Goal: Information Seeking & Learning: Learn about a topic

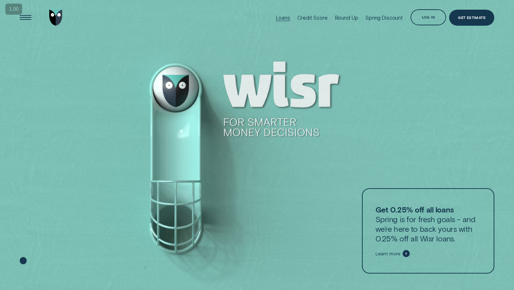
click at [287, 18] on div "Loans" at bounding box center [283, 18] width 14 height 6
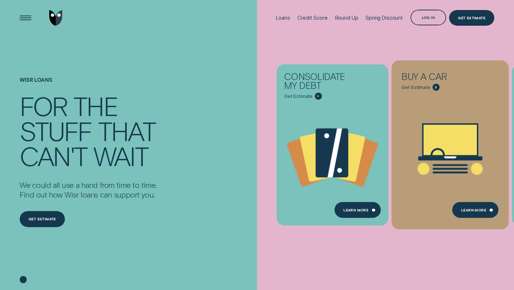
click at [426, 121] on icon "Buy a car - Learn more" at bounding box center [450, 149] width 117 height 89
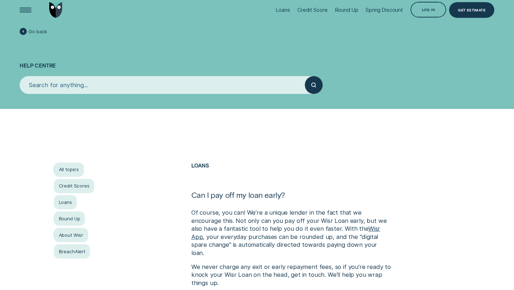
scroll to position [7, 0]
click at [51, 13] on img "Go to home page" at bounding box center [55, 10] width 13 height 16
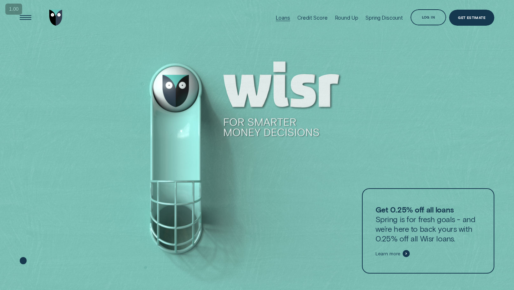
click at [282, 17] on div "Loans" at bounding box center [283, 18] width 14 height 6
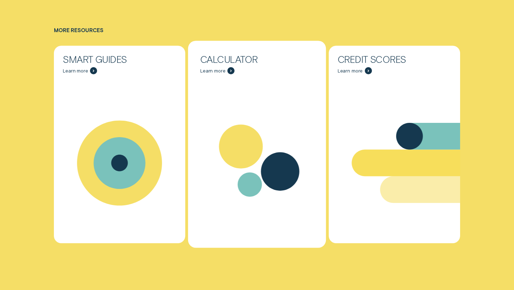
scroll to position [2306, 0]
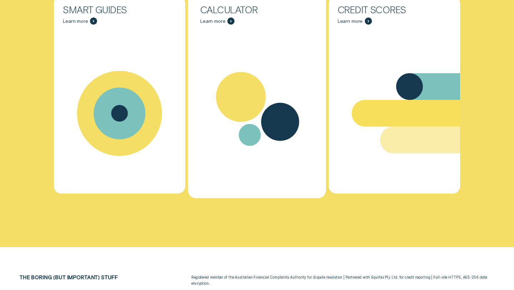
drag, startPoint x: 282, startPoint y: 17, endPoint x: 283, endPoint y: 147, distance: 130.7
click at [283, 147] on icon "Calculator - Learn more" at bounding box center [257, 113] width 138 height 105
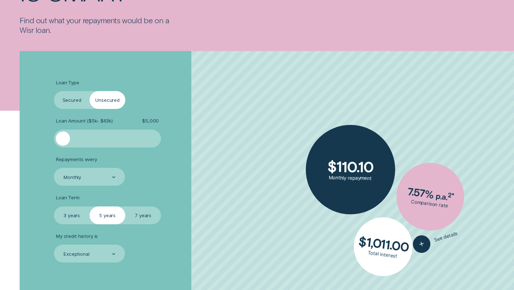
scroll to position [131, 0]
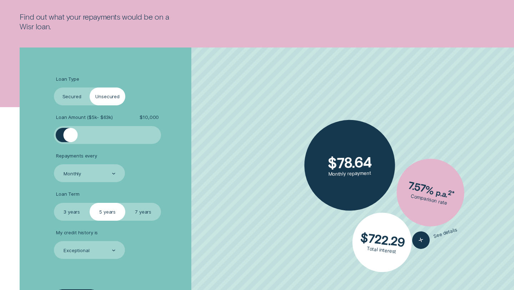
drag, startPoint x: 65, startPoint y: 137, endPoint x: 71, endPoint y: 136, distance: 5.7
click at [71, 136] on div at bounding box center [71, 135] width 14 height 14
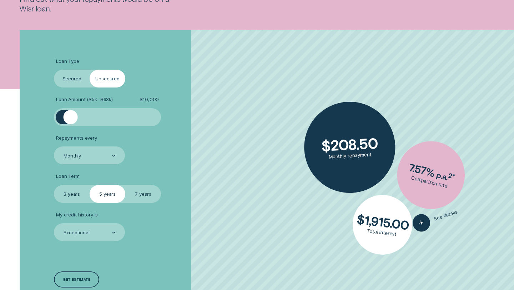
scroll to position [160, 0]
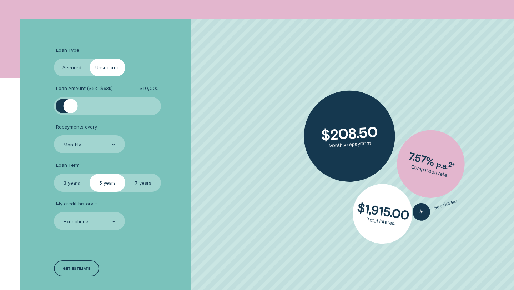
click at [74, 71] on label "Secured" at bounding box center [72, 68] width 36 height 18
click at [54, 59] on input "Secured" at bounding box center [54, 59] width 0 height 0
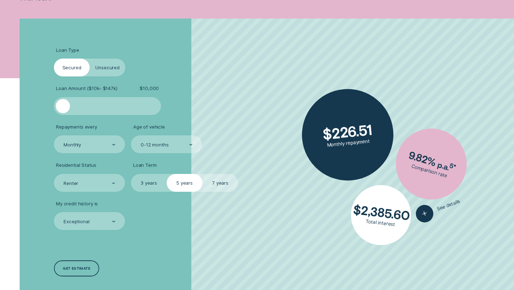
click at [103, 68] on label "Unsecured" at bounding box center [108, 68] width 36 height 18
click at [90, 59] on input "Unsecured" at bounding box center [90, 59] width 0 height 0
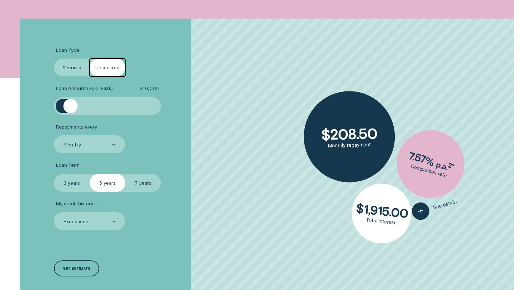
click at [73, 180] on label "3 years" at bounding box center [72, 183] width 36 height 18
click at [54, 174] on input "3 years" at bounding box center [54, 174] width 0 height 0
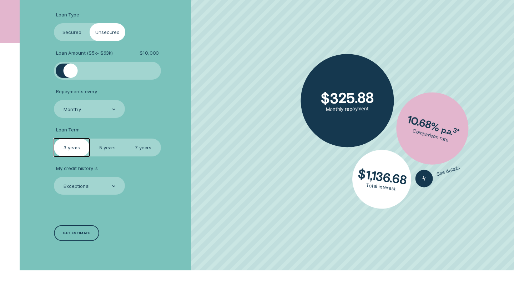
scroll to position [207, 0]
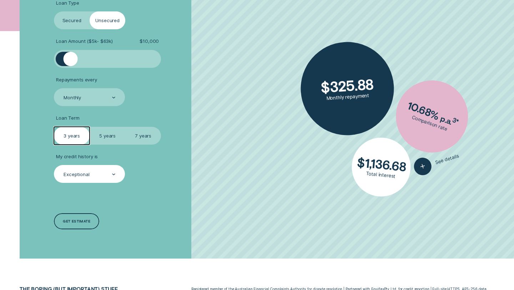
click at [111, 176] on div "Exceptional" at bounding box center [89, 174] width 52 height 7
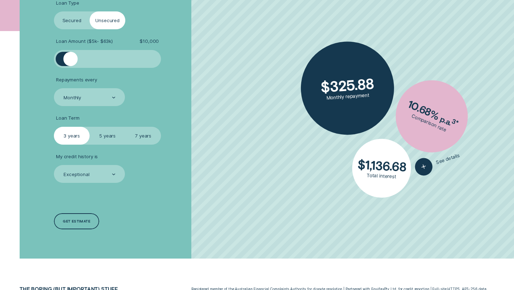
click at [110, 132] on label "5 years" at bounding box center [108, 136] width 36 height 18
click at [90, 127] on input "5 years" at bounding box center [90, 127] width 0 height 0
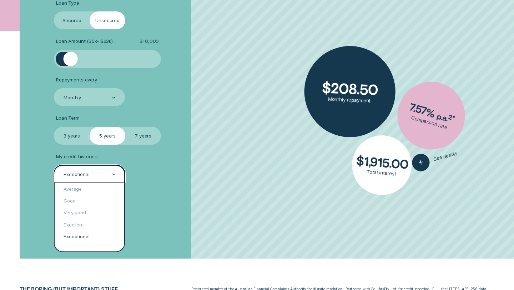
click at [116, 176] on div "Exceptional" at bounding box center [89, 174] width 71 height 18
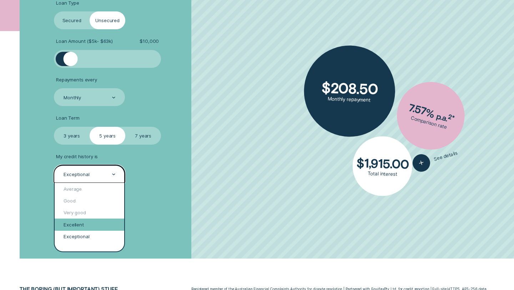
click at [88, 221] on div "Excellent" at bounding box center [90, 224] width 70 height 12
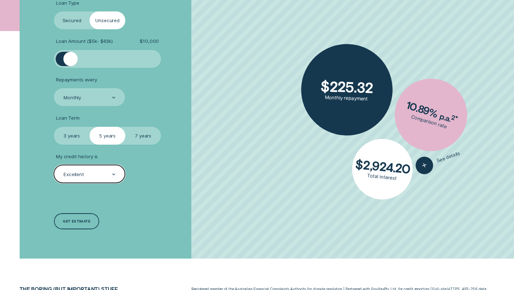
click at [106, 176] on div "Excellent" at bounding box center [89, 174] width 52 height 7
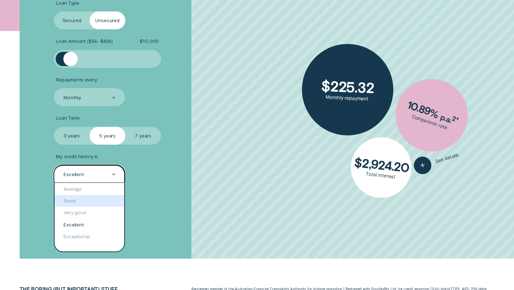
click at [89, 204] on div "Good" at bounding box center [90, 201] width 70 height 12
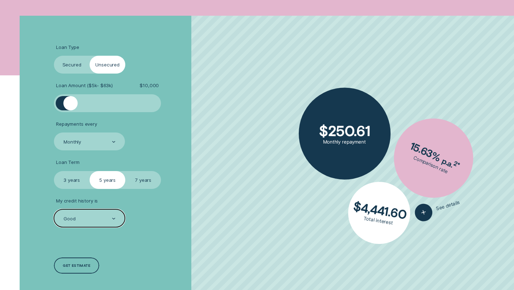
scroll to position [119, 0]
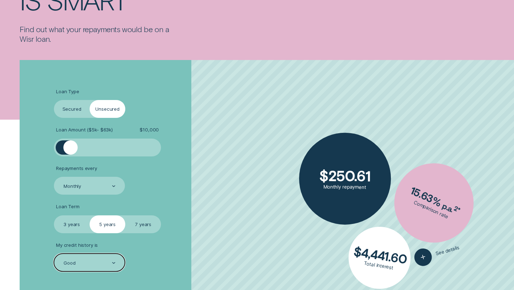
click at [68, 107] on label "Secured" at bounding box center [72, 109] width 36 height 18
click at [54, 100] on input "Secured" at bounding box center [54, 100] width 0 height 0
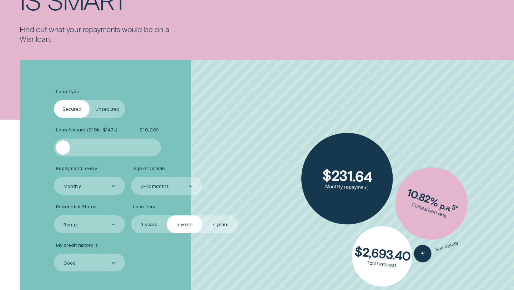
click at [97, 107] on label "Unsecured" at bounding box center [108, 109] width 36 height 18
click at [90, 100] on input "Unsecured" at bounding box center [90, 100] width 0 height 0
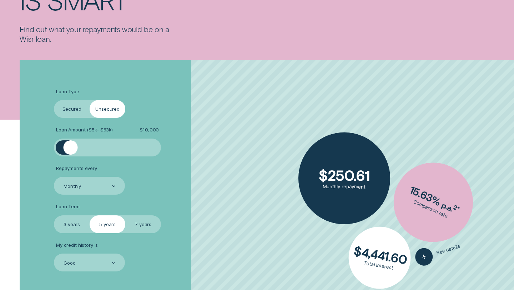
click at [73, 110] on label "Secured" at bounding box center [72, 109] width 36 height 18
click at [54, 100] on input "Secured" at bounding box center [54, 100] width 0 height 0
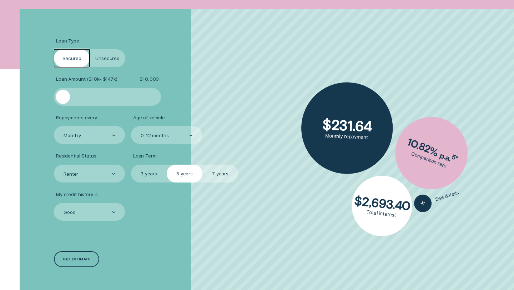
scroll to position [185, 0]
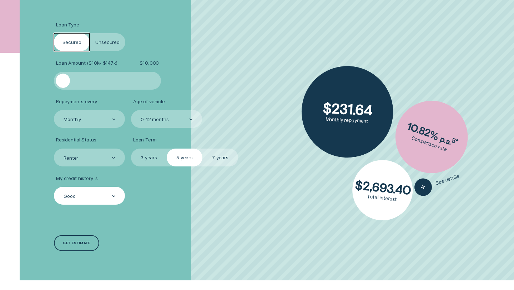
click at [102, 193] on div "Good" at bounding box center [89, 196] width 52 height 7
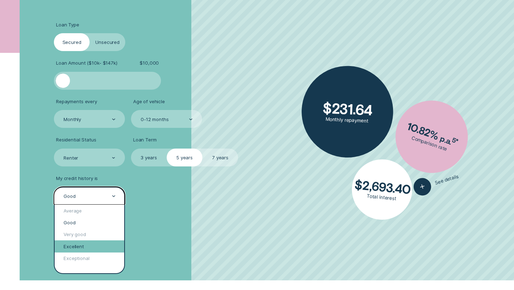
click at [83, 244] on div "Excellent" at bounding box center [90, 246] width 70 height 12
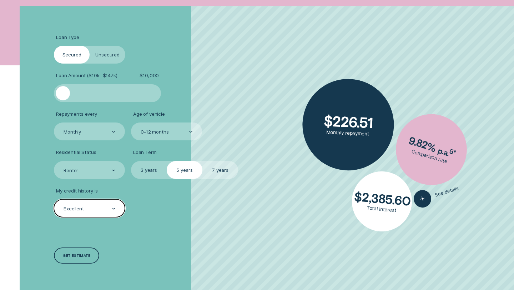
scroll to position [169, 0]
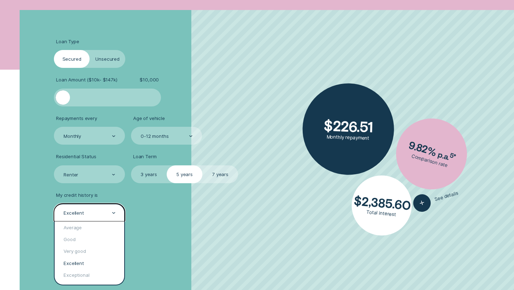
click at [104, 217] on div "Excellent" at bounding box center [89, 213] width 71 height 18
click at [91, 248] on div "Very good" at bounding box center [90, 251] width 70 height 12
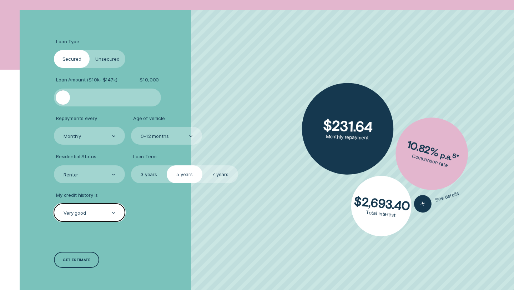
click at [113, 60] on label "Unsecured" at bounding box center [108, 59] width 36 height 18
click at [90, 50] on input "Unsecured" at bounding box center [90, 50] width 0 height 0
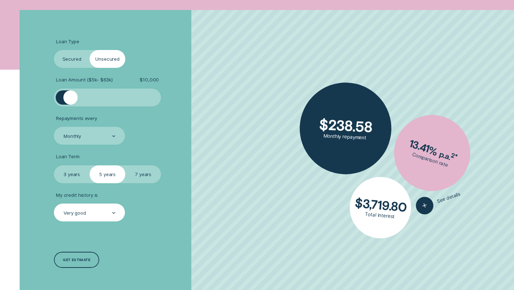
click at [70, 63] on label "Secured" at bounding box center [72, 59] width 36 height 18
click at [54, 50] on input "Secured" at bounding box center [54, 50] width 0 height 0
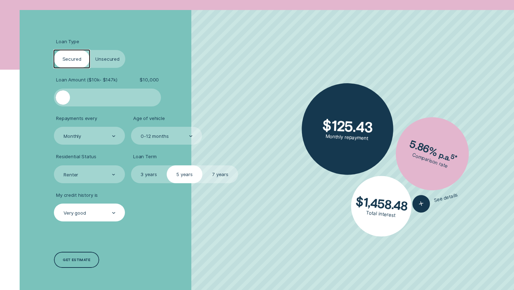
click at [95, 213] on div "Very good" at bounding box center [89, 213] width 52 height 7
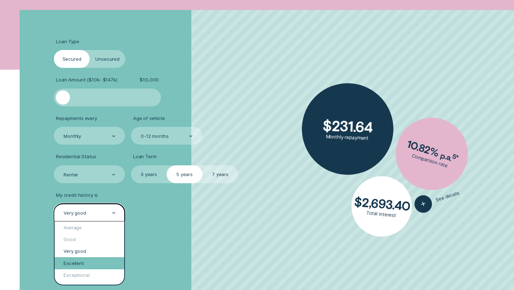
click at [80, 259] on div "Excellent" at bounding box center [90, 263] width 70 height 12
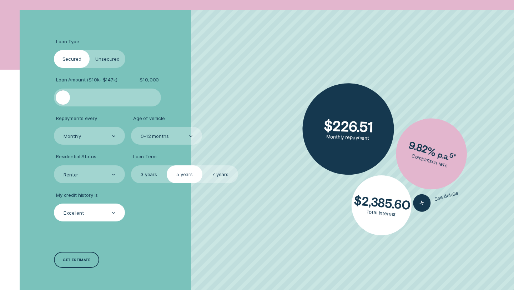
click at [113, 54] on label "Unsecured" at bounding box center [108, 59] width 36 height 18
click at [90, 50] on input "Unsecured" at bounding box center [90, 50] width 0 height 0
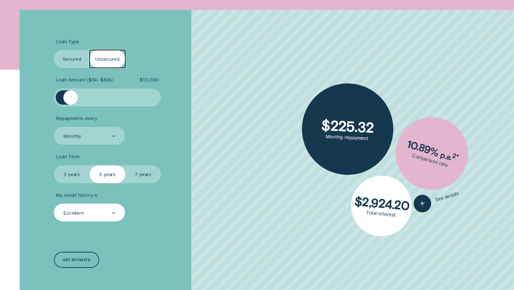
click at [75, 174] on label "3 years" at bounding box center [72, 174] width 36 height 18
click at [54, 165] on input "3 years" at bounding box center [54, 165] width 0 height 0
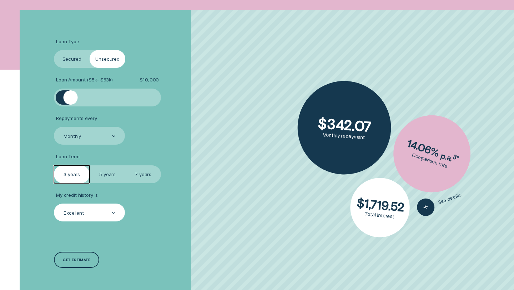
click at [65, 60] on label "Secured" at bounding box center [72, 59] width 36 height 18
click at [54, 50] on input "Secured" at bounding box center [54, 50] width 0 height 0
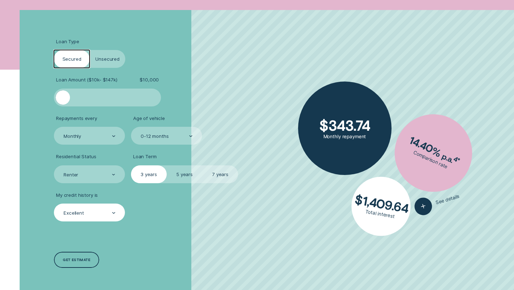
click at [217, 175] on label "7 years" at bounding box center [220, 174] width 36 height 18
click at [202, 165] on input "7 years" at bounding box center [202, 165] width 0 height 0
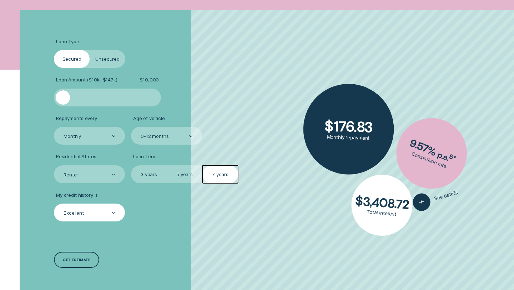
click at [114, 58] on label "Unsecured" at bounding box center [108, 59] width 36 height 18
click at [90, 50] on input "Unsecured" at bounding box center [90, 50] width 0 height 0
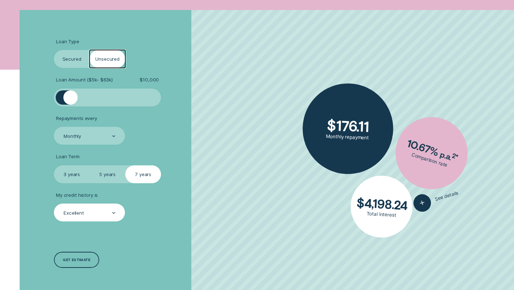
click at [66, 57] on label "Secured" at bounding box center [72, 59] width 36 height 18
click at [54, 50] on input "Secured" at bounding box center [54, 50] width 0 height 0
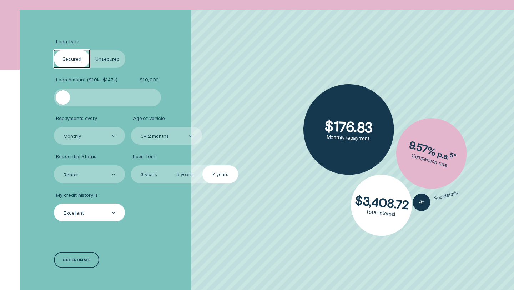
click at [100, 54] on label "Unsecured" at bounding box center [108, 59] width 36 height 18
click at [90, 50] on input "Unsecured" at bounding box center [90, 50] width 0 height 0
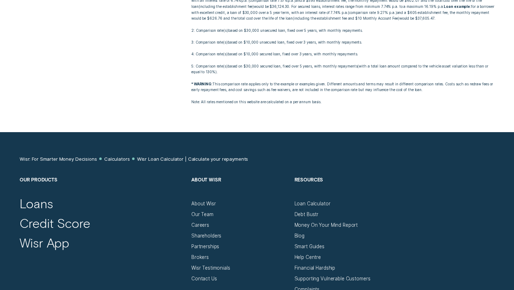
scroll to position [553, 0]
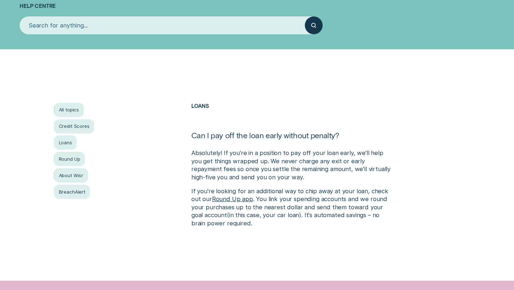
scroll to position [83, 0]
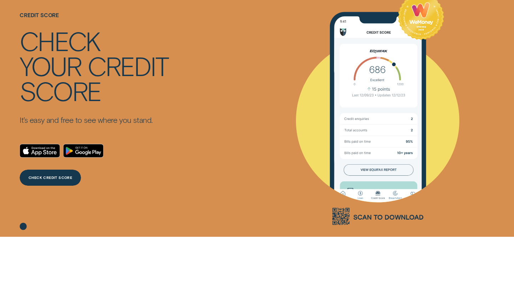
scroll to position [63, 0]
